Goal: Task Accomplishment & Management: Manage account settings

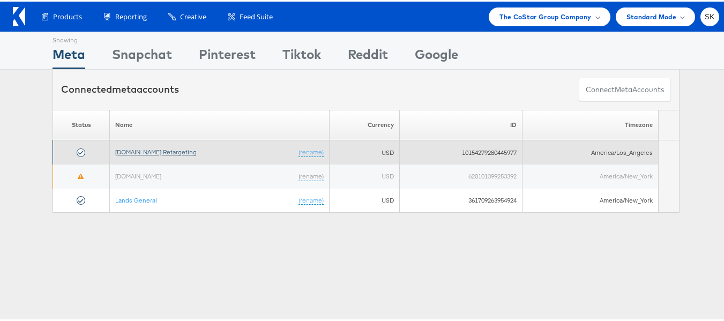
click at [157, 152] on link "[DOMAIN_NAME] Retargeting" at bounding box center [155, 150] width 81 height 8
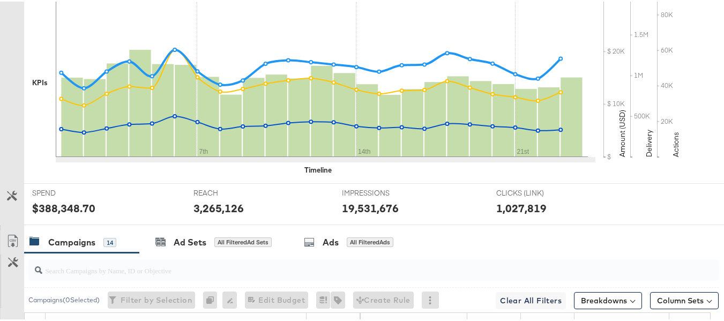
scroll to position [322, 0]
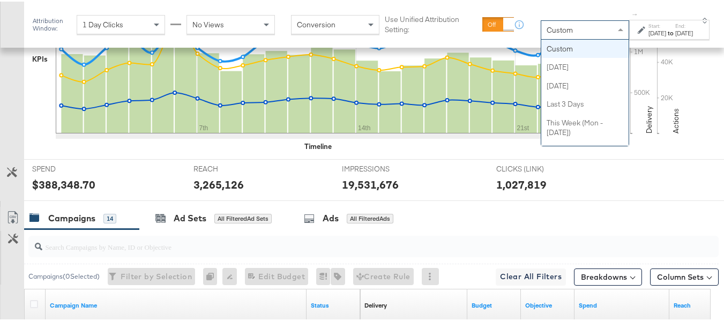
click at [547, 32] on span "Custom" at bounding box center [560, 29] width 26 height 10
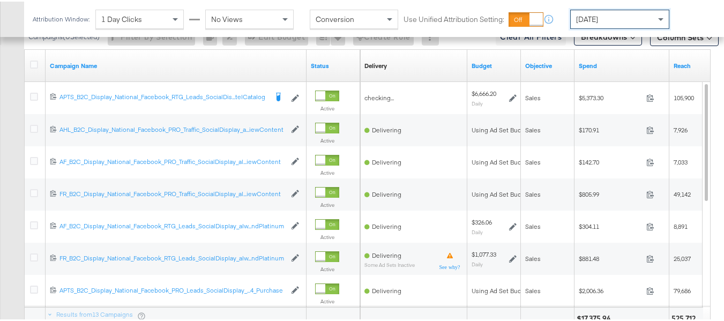
scroll to position [500, 0]
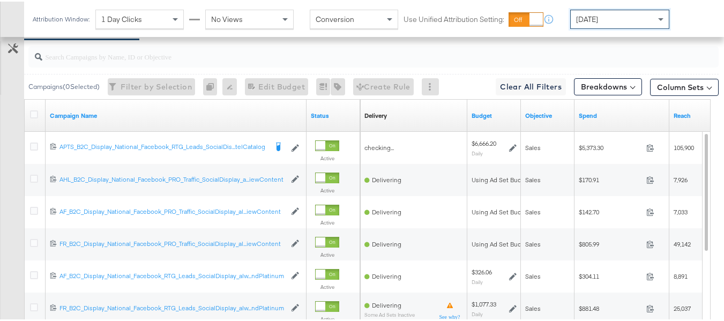
click at [70, 61] on input "search" at bounding box center [349, 50] width 615 height 21
drag, startPoint x: 70, startPoint y: 66, endPoint x: 5, endPoint y: 64, distance: 65.4
click at [5, 64] on div "c Campaigns ( 0 Selected) Filter by Selection Filter 0 campaigns 0 Rename 0 cam…" at bounding box center [359, 228] width 719 height 381
paste input "APTS_B2C_Display_National_Facebook_RTG_Leads_SocialDisplay_Retargeting_Diamond_…"
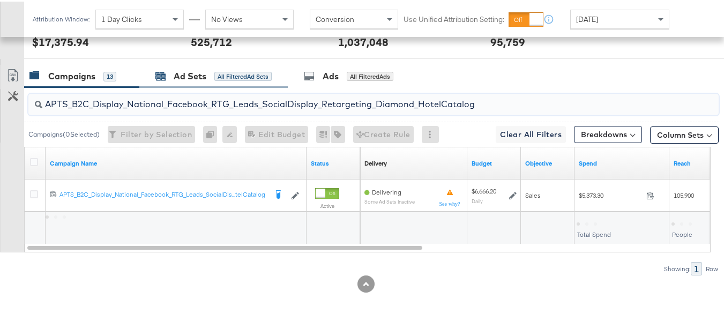
scroll to position [468, 0]
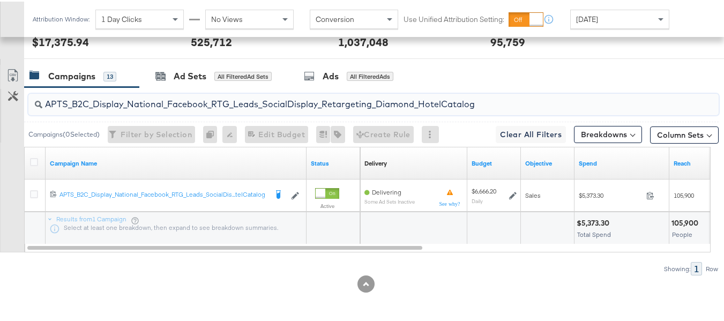
click at [132, 105] on input "APTS_B2C_Display_National_Facebook_RTG_Leads_SocialDisplay_Retargeting_Diamond_…" at bounding box center [349, 98] width 615 height 21
paste input "alwayson_Retargeting_DARE24_DiamondPlatinum"
click at [136, 98] on input "APTS_B2C_Display_National_Facebook_RTG_Leads_SocialDisplay_alwayson_Retargeting…" at bounding box center [349, 98] width 615 height 21
paste input "FR_B2C_Display_National_Facebook_RTG_Leads_SocialDisplay_alwayson_Retargeting_FR"
click at [129, 100] on input "FR_B2C_Display_National_Facebook_RTG_Leads_SocialDisplay_alwayson_Retargeting_F…" at bounding box center [349, 98] width 615 height 21
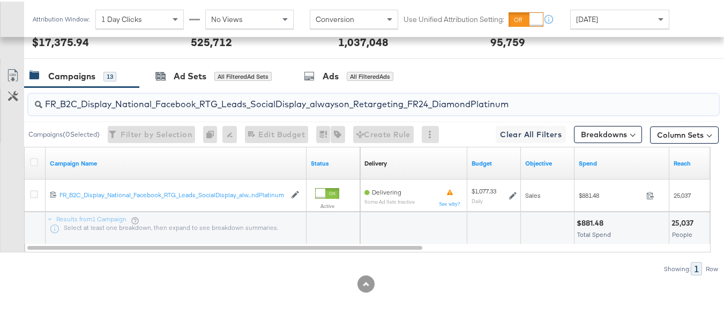
paste input "AF_B2C_Display_National_Facebook_RTG_Leads_SocialDisplay_alwayson_Retargeting_AF"
click at [128, 92] on input "AF_B2C_Display_National_Facebook_RTG_Leads_SocialDisplay_alwayson_Retargeting_A…" at bounding box center [349, 98] width 615 height 21
paste input "HL_B2C_Display_National_Facebook_RTG_Leads_SocialDisplay_alwayson_Retargeting_A…"
click at [144, 96] on input "AHL_B2C_Display_National_Facebook_RTG_Leads_SocialDisplay_alwayson_Retargeting_…" at bounding box center [349, 98] width 615 height 21
paste input "PTS_B2C_Display_National_Facebook_PRO_Traffic_SocialDisplay_alwayson_ASC_DARE24…"
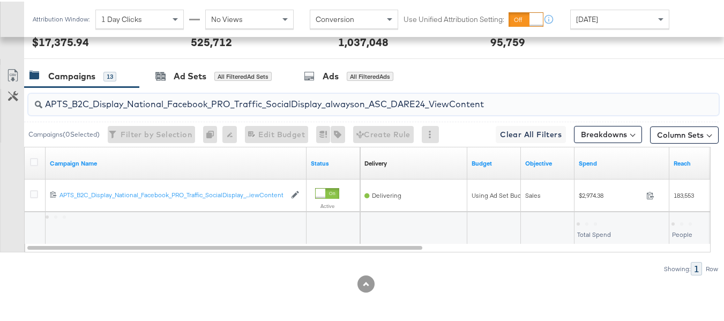
type input "APTS_B2C_Display_National_Facebook_PRO_Traffic_SocialDisplay_alwayson_ASC_DARE2…"
click at [28, 158] on div at bounding box center [36, 161] width 20 height 19
click at [31, 160] on icon at bounding box center [34, 160] width 8 height 8
click at [0, 0] on input "checkbox" at bounding box center [0, 0] width 0 height 0
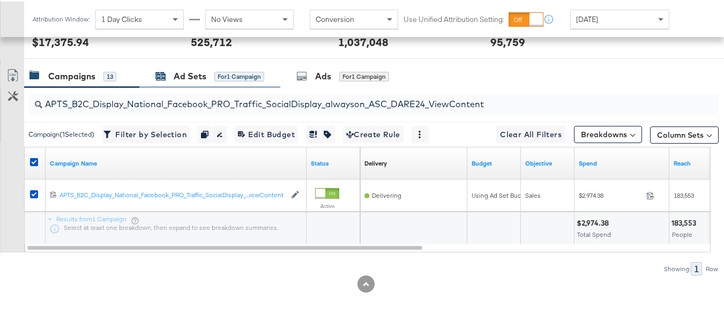
click at [174, 76] on div "Ad Sets" at bounding box center [190, 75] width 33 height 12
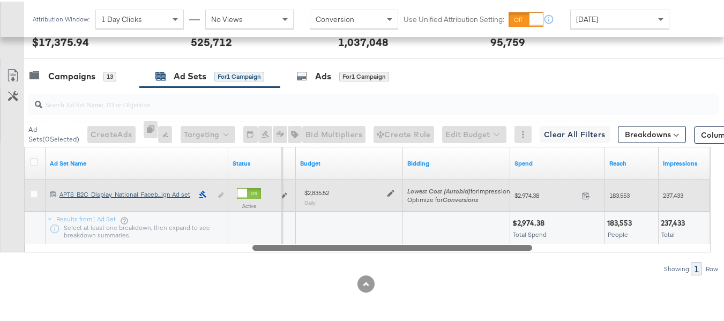
drag, startPoint x: 201, startPoint y: 248, endPoint x: 62, endPoint y: 190, distance: 150.7
click at [72, 216] on div "Ad Set Name Status Schedule Budget Bidding Spend Reach Impressions [PHONE_NUMBE…" at bounding box center [367, 198] width 687 height 106
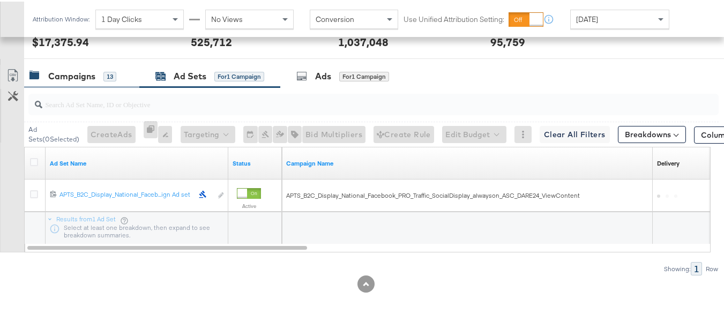
click at [62, 76] on div "Campaigns" at bounding box center [71, 75] width 47 height 12
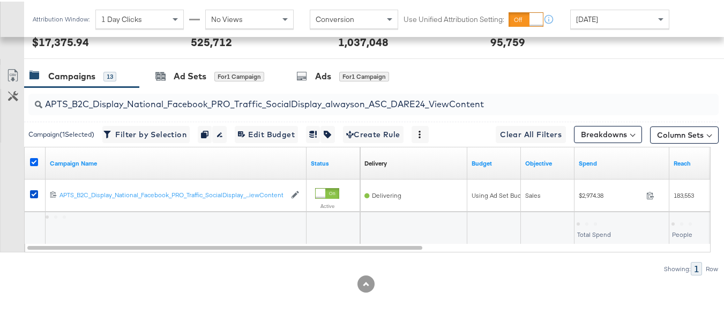
click at [34, 159] on icon at bounding box center [34, 160] width 8 height 8
click at [0, 0] on input "checkbox" at bounding box center [0, 0] width 0 height 0
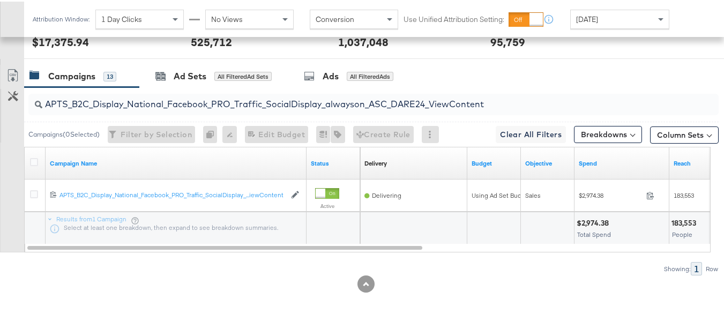
click at [137, 103] on input "APTS_B2C_Display_National_Facebook_PRO_Traffic_SocialDisplay_alwayson_ASC_DARE2…" at bounding box center [349, 98] width 615 height 21
paste input "Leads_SocialDisplay_alwayson_ASC_DARE24_Purchase"
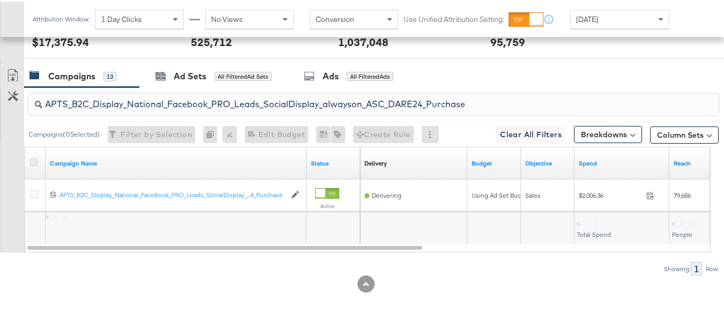
type input "APTS_B2C_Display_National_Facebook_PRO_Leads_SocialDisplay_alwayson_ASC_DARE24_…"
click at [35, 165] on icon at bounding box center [34, 160] width 8 height 8
click at [0, 0] on input "checkbox" at bounding box center [0, 0] width 0 height 0
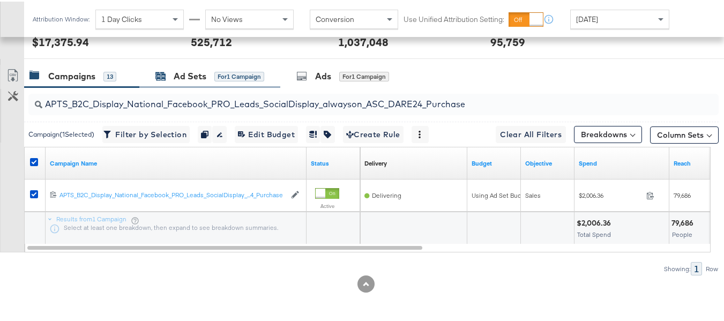
click at [187, 76] on div "Ad Sets" at bounding box center [190, 75] width 33 height 12
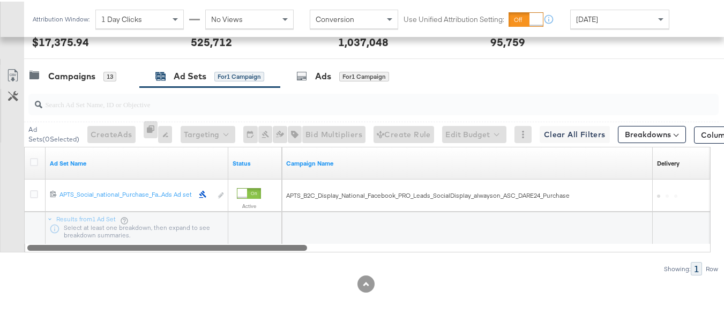
drag, startPoint x: 228, startPoint y: 251, endPoint x: 309, endPoint y: 247, distance: 80.5
click at [309, 247] on div "Ad Sets ( 0 Selected) Create Ads At least one ad set must be selected 0 Rename …" at bounding box center [359, 180] width 719 height 188
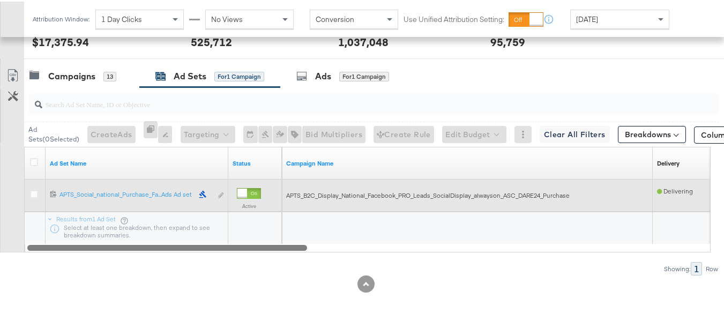
drag, startPoint x: 289, startPoint y: 248, endPoint x: 51, endPoint y: 202, distance: 242.8
click at [61, 227] on div "Ad Set Name Status Campaign Name Delivery Sorting Unavailable 12021198717184061…" at bounding box center [367, 198] width 687 height 106
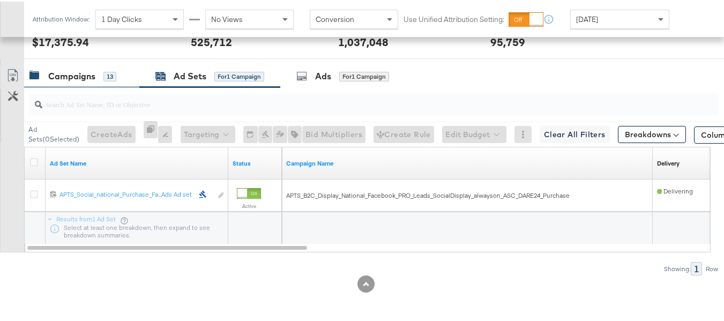
click at [87, 78] on div "Campaigns" at bounding box center [71, 75] width 47 height 12
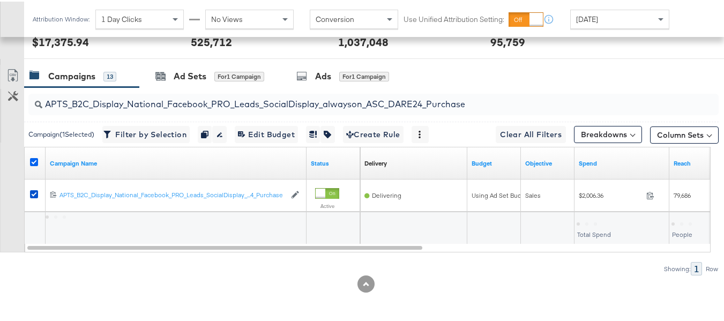
click at [36, 161] on icon at bounding box center [34, 160] width 8 height 8
click at [0, 0] on input "checkbox" at bounding box center [0, 0] width 0 height 0
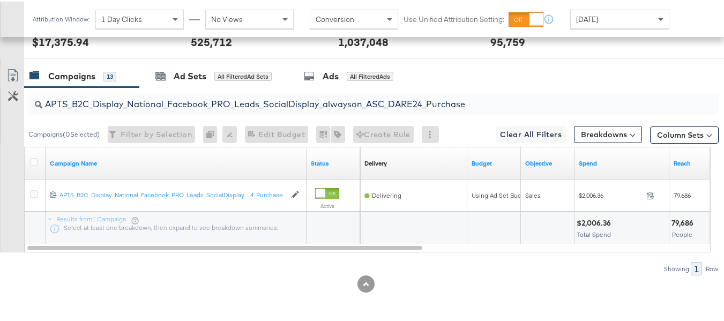
click at [139, 101] on input "APTS_B2C_Display_National_Facebook_PRO_Leads_SocialDisplay_alwayson_ASC_DARE24_…" at bounding box center [349, 98] width 615 height 21
paste input "F_B2C_Display_National_Facebook_PRO_Traffic_SocialDisplay_alwayson_ASC_AF24_Vie…"
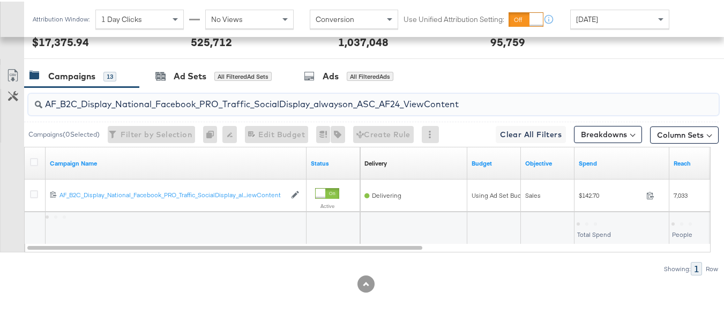
type input "AF_B2C_Display_National_Facebook_PRO_Traffic_SocialDisplay_alwayson_ASC_AF24_Vi…"
click at [38, 164] on div at bounding box center [35, 161] width 11 height 11
click at [37, 155] on div at bounding box center [36, 161] width 20 height 19
click at [36, 162] on icon at bounding box center [34, 160] width 8 height 8
click at [0, 0] on input "checkbox" at bounding box center [0, 0] width 0 height 0
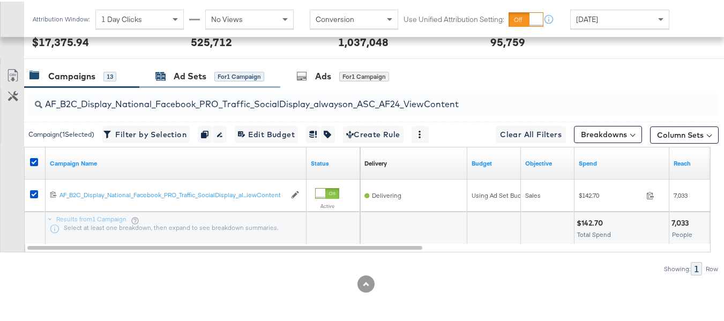
click at [219, 80] on div "Ad Sets for 1 Campaign" at bounding box center [209, 75] width 109 height 12
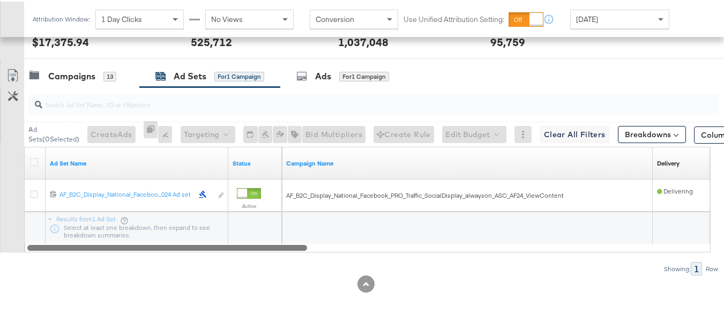
drag, startPoint x: 227, startPoint y: 246, endPoint x: 72, endPoint y: 245, distance: 154.9
click at [73, 248] on div at bounding box center [167, 245] width 280 height 9
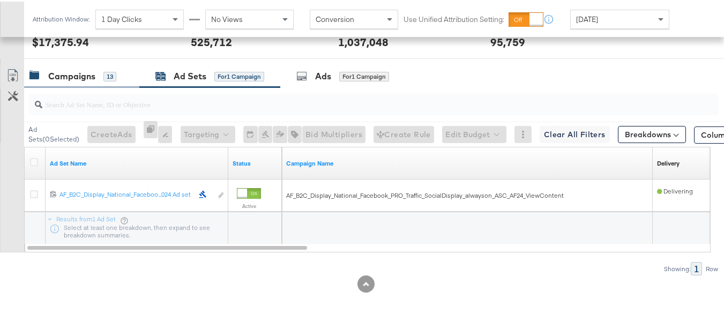
click at [71, 79] on div "Campaigns" at bounding box center [71, 75] width 47 height 12
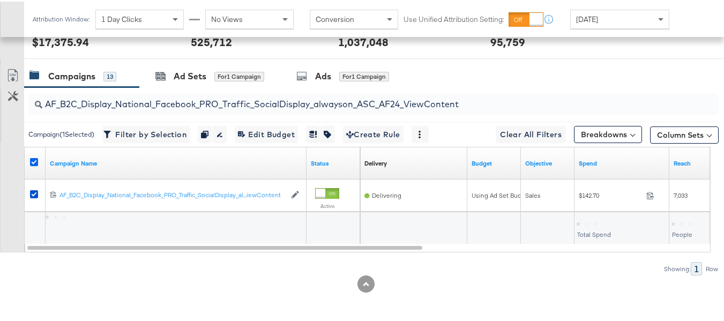
click at [31, 162] on icon at bounding box center [34, 160] width 8 height 8
click at [0, 0] on input "checkbox" at bounding box center [0, 0] width 0 height 0
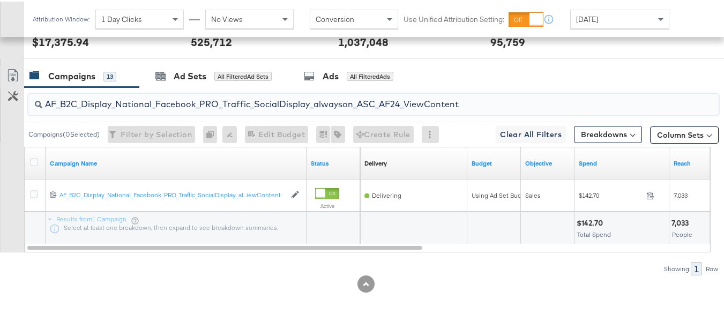
click at [151, 96] on input "AF_B2C_Display_National_Facebook_PRO_Traffic_SocialDisplay_alwayson_ASC_AF24_Vi…" at bounding box center [349, 98] width 615 height 21
paste input "FR_B2C_Display_National_Facebook_PRO_Traffic_SocialDisplay_alwayson_ASC_FR"
type input "FR_B2C_Display_National_Facebook_PRO_Traffic_SocialDisplay_alwayson_ASC_FR24_Vi…"
click at [32, 161] on icon at bounding box center [34, 160] width 8 height 8
click at [0, 0] on input "checkbox" at bounding box center [0, 0] width 0 height 0
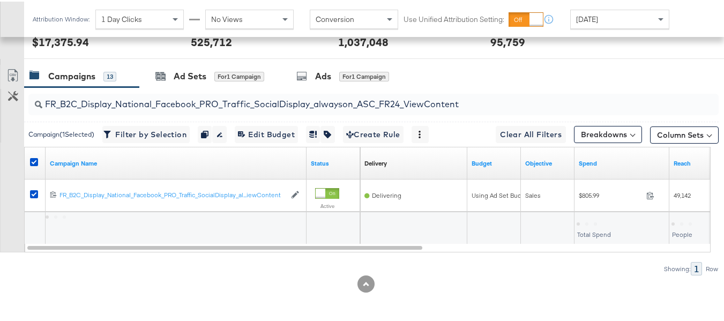
click at [185, 92] on input "FR_B2C_Display_National_Facebook_PRO_Traffic_SocialDisplay_alwayson_ASC_FR24_Vi…" at bounding box center [349, 98] width 615 height 21
click at [183, 75] on div "Ad Sets" at bounding box center [190, 75] width 33 height 12
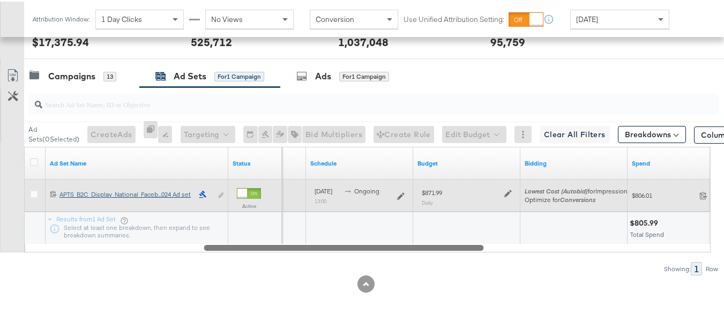
drag, startPoint x: 227, startPoint y: 243, endPoint x: 105, endPoint y: 189, distance: 134.1
click at [204, 244] on div at bounding box center [344, 245] width 280 height 9
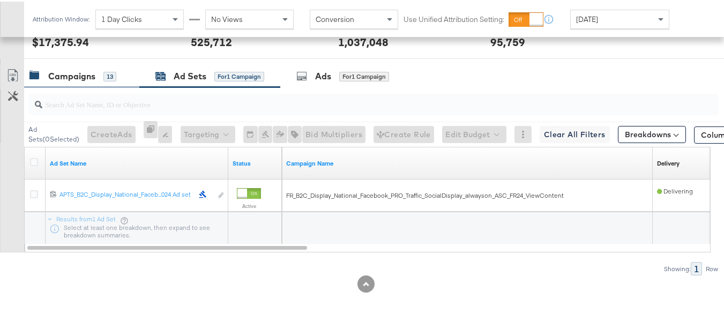
click at [107, 86] on div "Campaigns 13" at bounding box center [81, 74] width 115 height 23
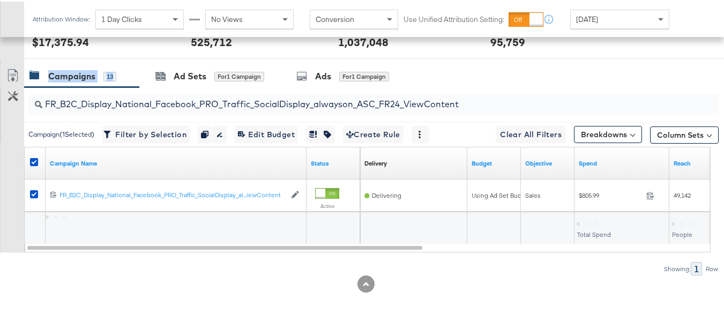
click at [102, 79] on div "Campaigns 13" at bounding box center [72, 75] width 87 height 12
click at [39, 161] on div at bounding box center [35, 161] width 11 height 11
click at [36, 161] on icon at bounding box center [34, 160] width 8 height 8
click at [0, 0] on input "checkbox" at bounding box center [0, 0] width 0 height 0
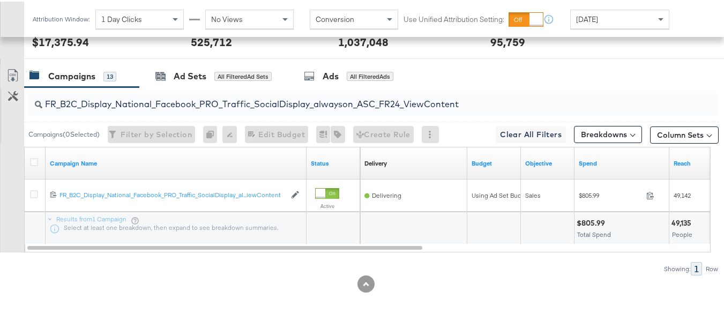
click at [126, 102] on input "FR_B2C_Display_National_Facebook_PRO_Traffic_SocialDisplay_alwayson_ASC_FR24_Vi…" at bounding box center [349, 98] width 615 height 21
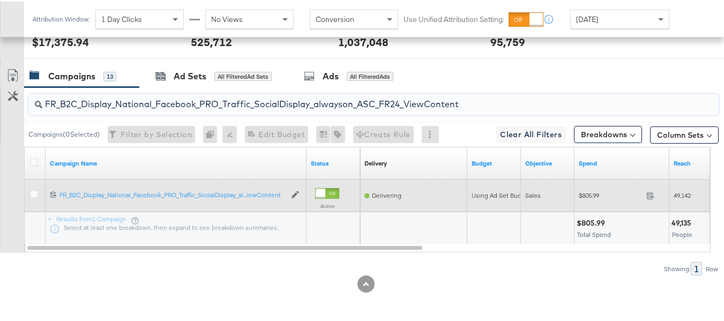
paste input "AHL_B2C_Display_National_Facebook_PRO_Traffic_SocialDisplay_alwayson_ASC_AHL"
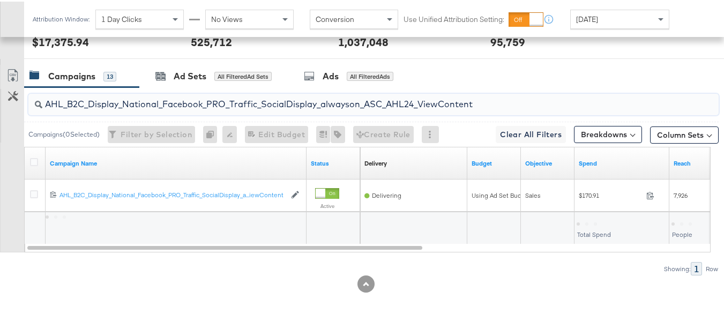
type input "AHL_B2C_Display_National_Facebook_PRO_Traffic_SocialDisplay_alwayson_ASC_AHL24_…"
click at [28, 166] on div at bounding box center [36, 161] width 20 height 19
click at [37, 161] on icon at bounding box center [34, 160] width 8 height 8
click at [0, 0] on input "checkbox" at bounding box center [0, 0] width 0 height 0
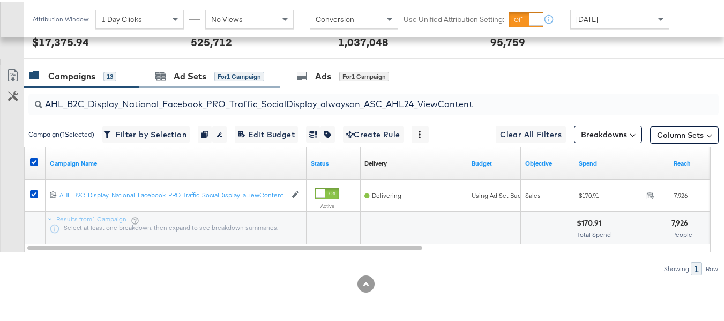
click at [176, 64] on div "Ad Sets for 1 Campaign" at bounding box center [209, 74] width 141 height 23
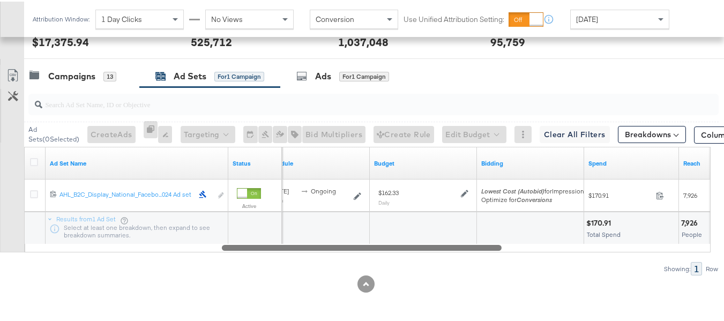
drag, startPoint x: 382, startPoint y: 255, endPoint x: 38, endPoint y: 142, distance: 362.0
click at [39, 216] on div "Ad Set Name Status Schedule Budget Bidding Spend Reach [PHONE_NUMBER] AHL_B2C_D…" at bounding box center [367, 198] width 687 height 106
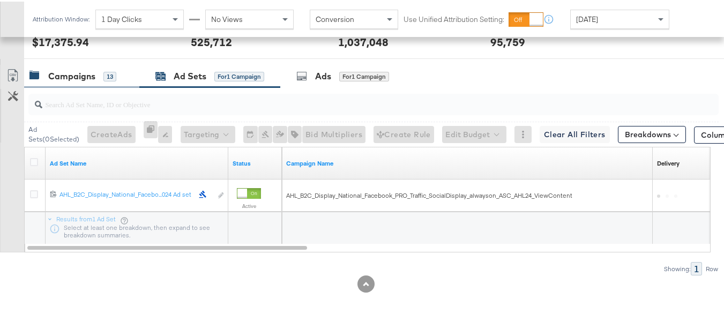
click at [62, 76] on div "Campaigns" at bounding box center [71, 75] width 47 height 12
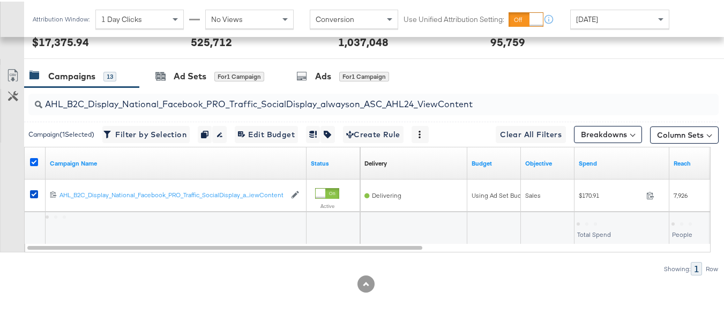
click at [34, 160] on icon at bounding box center [34, 160] width 8 height 8
click at [0, 0] on input "checkbox" at bounding box center [0, 0] width 0 height 0
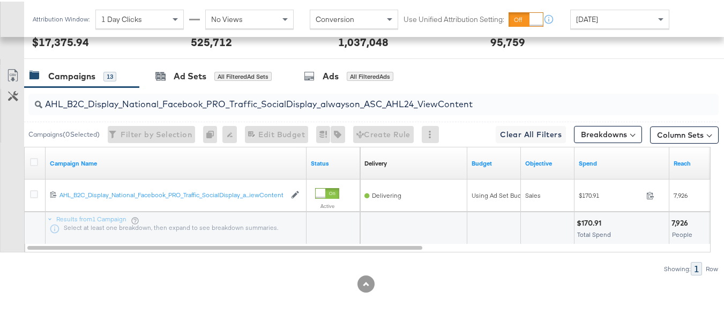
scroll to position [0, 0]
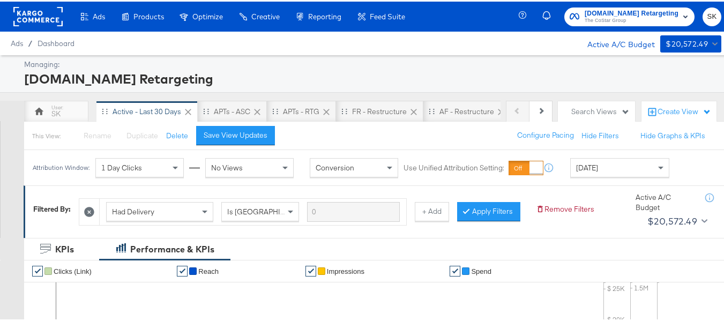
click at [601, 16] on span "The CoStar Group" at bounding box center [632, 19] width 94 height 9
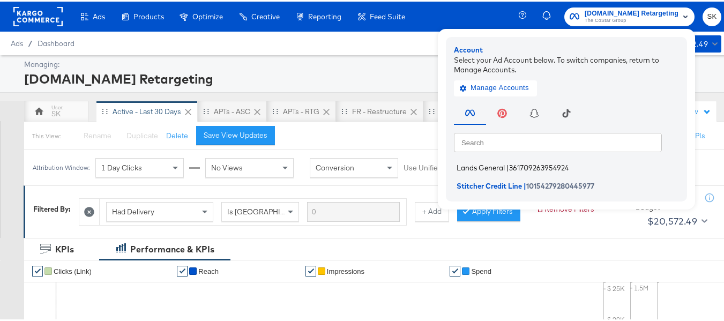
click at [496, 162] on span "Lands General" at bounding box center [481, 166] width 48 height 9
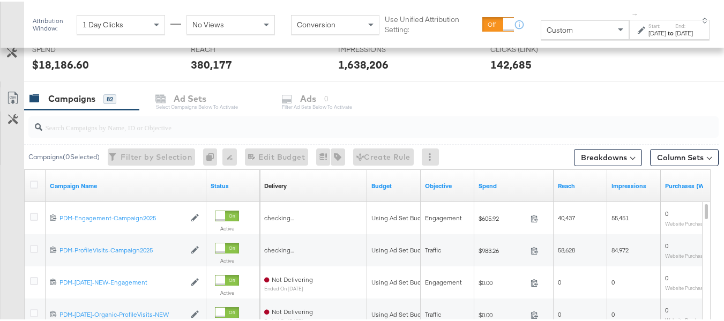
scroll to position [429, 0]
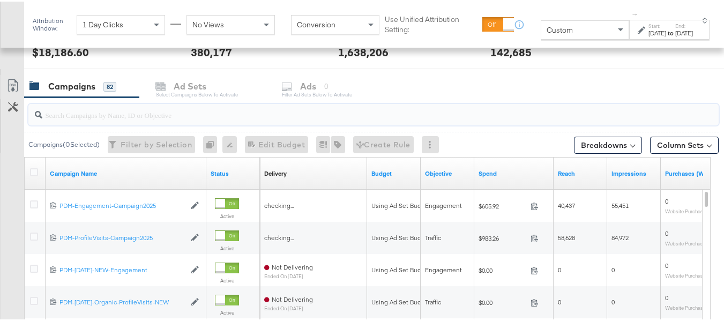
click at [102, 114] on input "search" at bounding box center [349, 109] width 615 height 21
paste input "B2C_LAND_KC_RT_Sig_24"
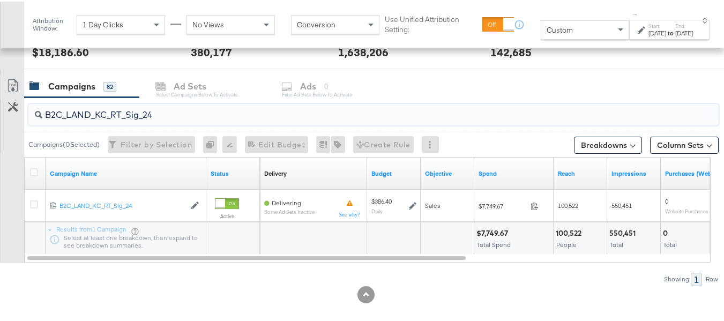
click at [95, 102] on input "B2C_LAND_KC_RT_Sig_24" at bounding box center [349, 109] width 615 height 21
click at [98, 109] on input "B2C_LAND_KC_RT_Sig_24" at bounding box center [349, 109] width 615 height 21
paste input "B_Ecommerce_KC_Retargeting_LW&LOA_Traffic"
click at [117, 106] on input "B2B_Ecommerce_KC_Retargeting_LW&LOA_Traffic" at bounding box center [349, 109] width 615 height 21
paste input "KC_Retargeting_Prospects & Clients_Conversions"
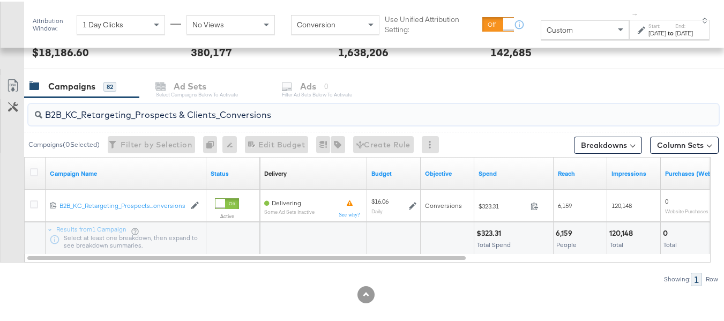
click at [118, 114] on input "B2B_KC_Retargeting_Prospects & Clients_Conversions" at bounding box center [349, 109] width 615 height 21
paste input "C_LAND_KC_Pros_Sig"
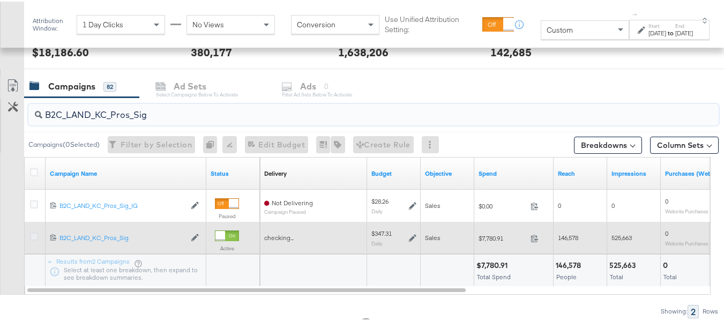
type input "B2C_LAND_KC_Pros_Sig"
click at [34, 235] on icon at bounding box center [34, 235] width 8 height 8
click at [0, 0] on input "checkbox" at bounding box center [0, 0] width 0 height 0
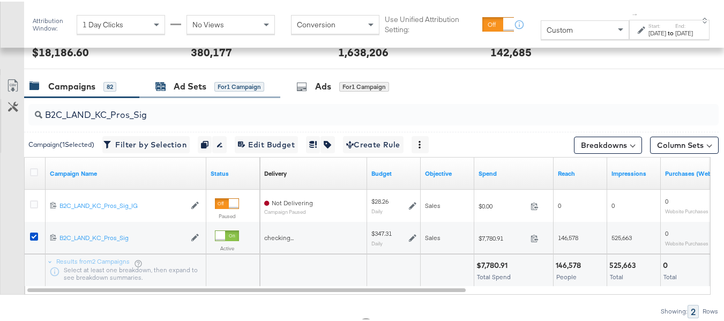
click at [161, 79] on div "Ad Sets for 1 Campaign" at bounding box center [209, 85] width 109 height 12
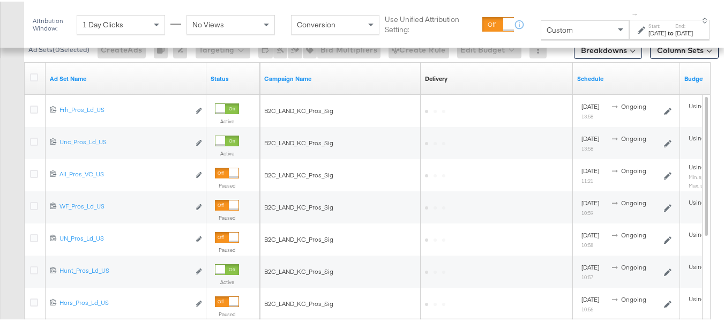
scroll to position [536, 0]
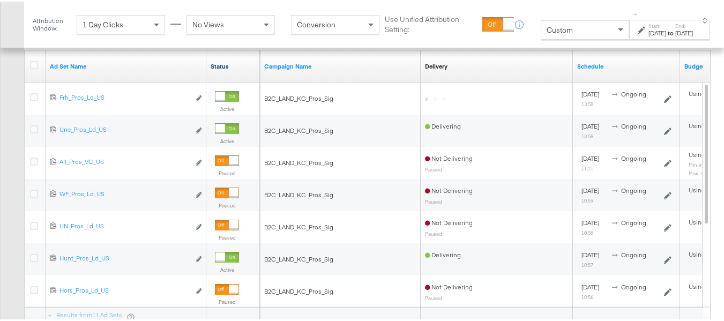
click at [221, 61] on link "Status" at bounding box center [233, 65] width 45 height 9
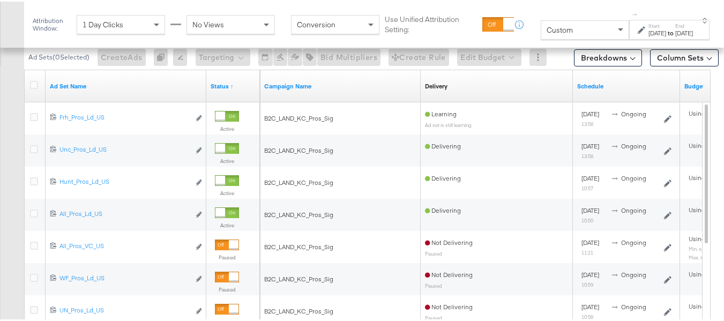
scroll to position [418, 0]
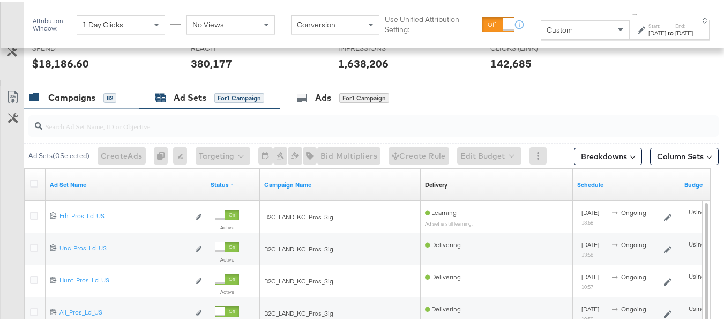
click at [84, 106] on div "Campaigns 82" at bounding box center [81, 96] width 115 height 23
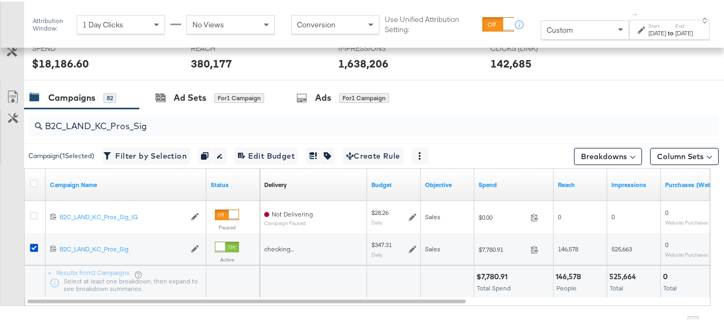
click at [34, 177] on div at bounding box center [36, 183] width 20 height 19
click at [33, 180] on icon at bounding box center [34, 182] width 8 height 8
click at [0, 0] on input "checkbox" at bounding box center [0, 0] width 0 height 0
click at [33, 180] on icon at bounding box center [34, 182] width 8 height 8
click at [0, 0] on input "checkbox" at bounding box center [0, 0] width 0 height 0
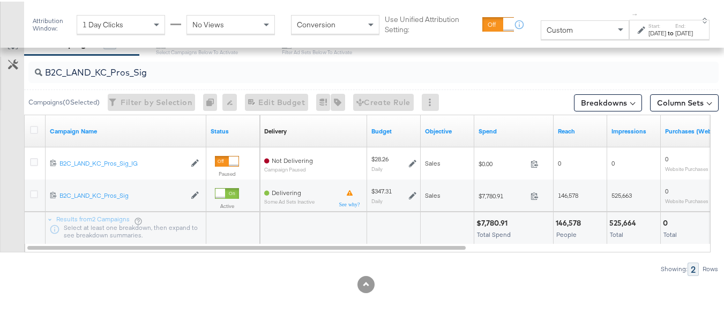
scroll to position [0, 0]
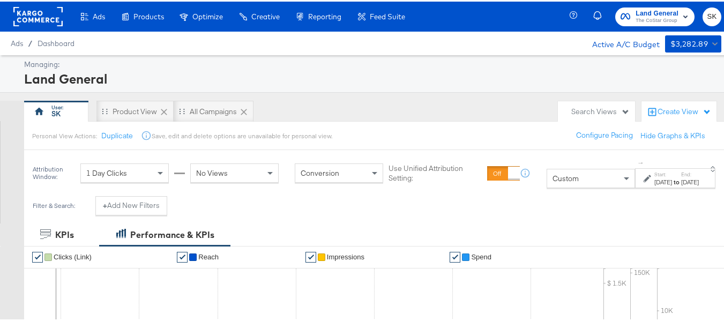
click at [707, 13] on span "SK" at bounding box center [712, 15] width 10 height 12
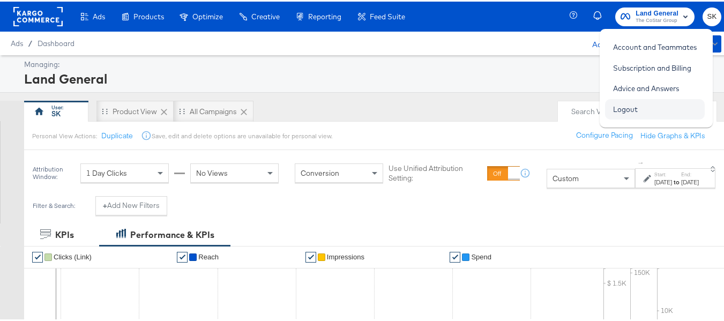
click at [625, 103] on link "Logout" at bounding box center [625, 107] width 41 height 19
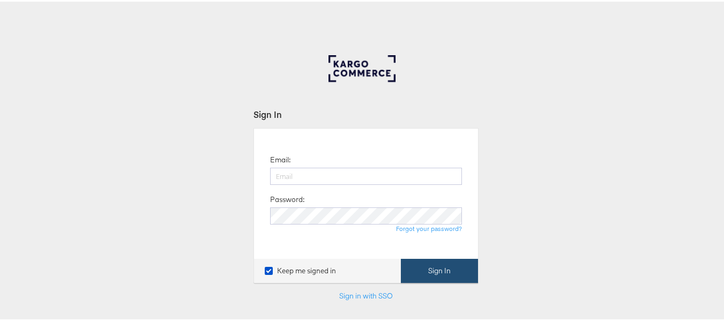
type input "[PERSON_NAME][EMAIL_ADDRESS][DOMAIN_NAME]"
click at [428, 279] on button "Sign In" at bounding box center [439, 269] width 77 height 24
